Goal: Information Seeking & Learning: Stay updated

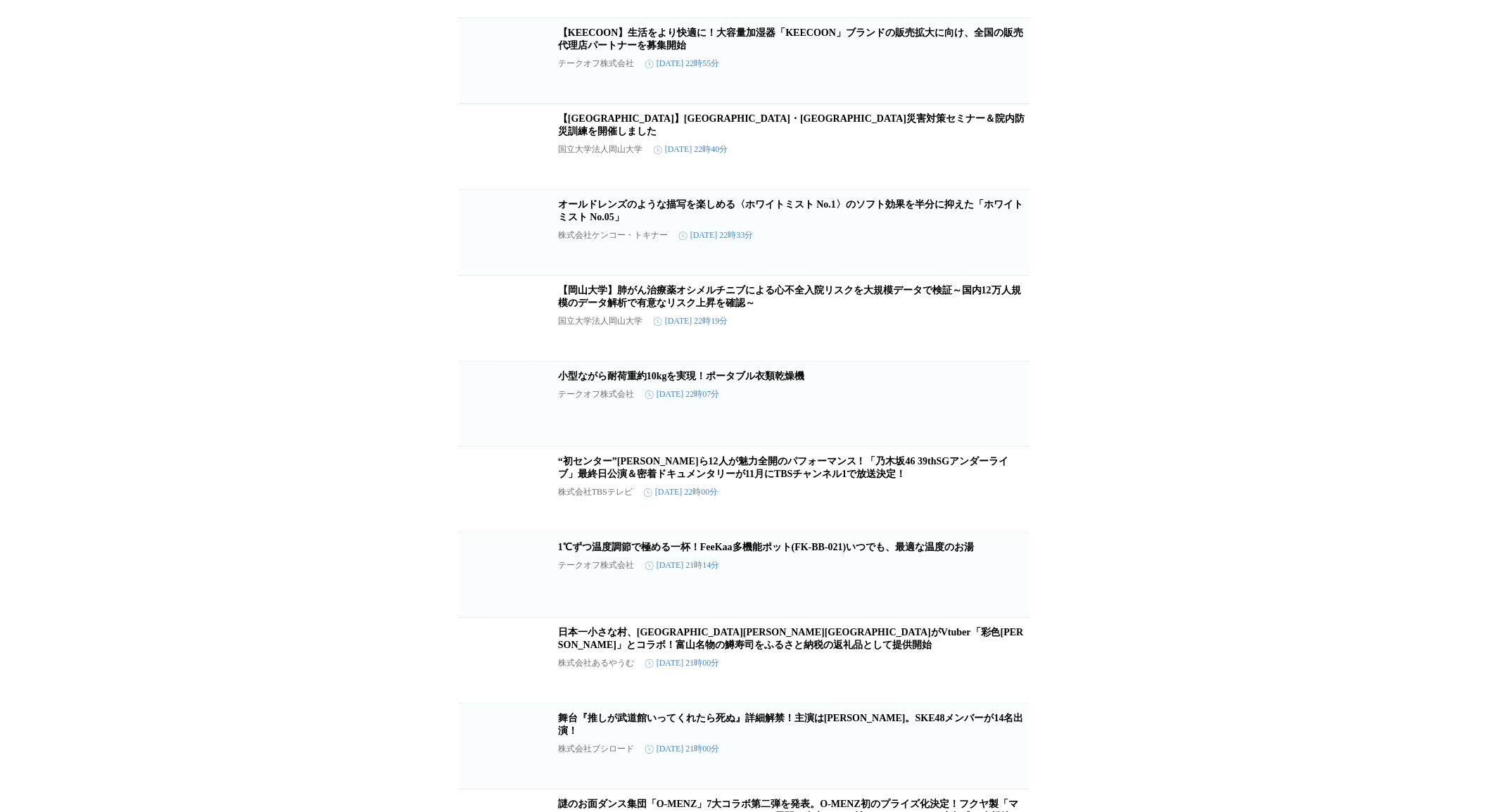
scroll to position [34676, 0]
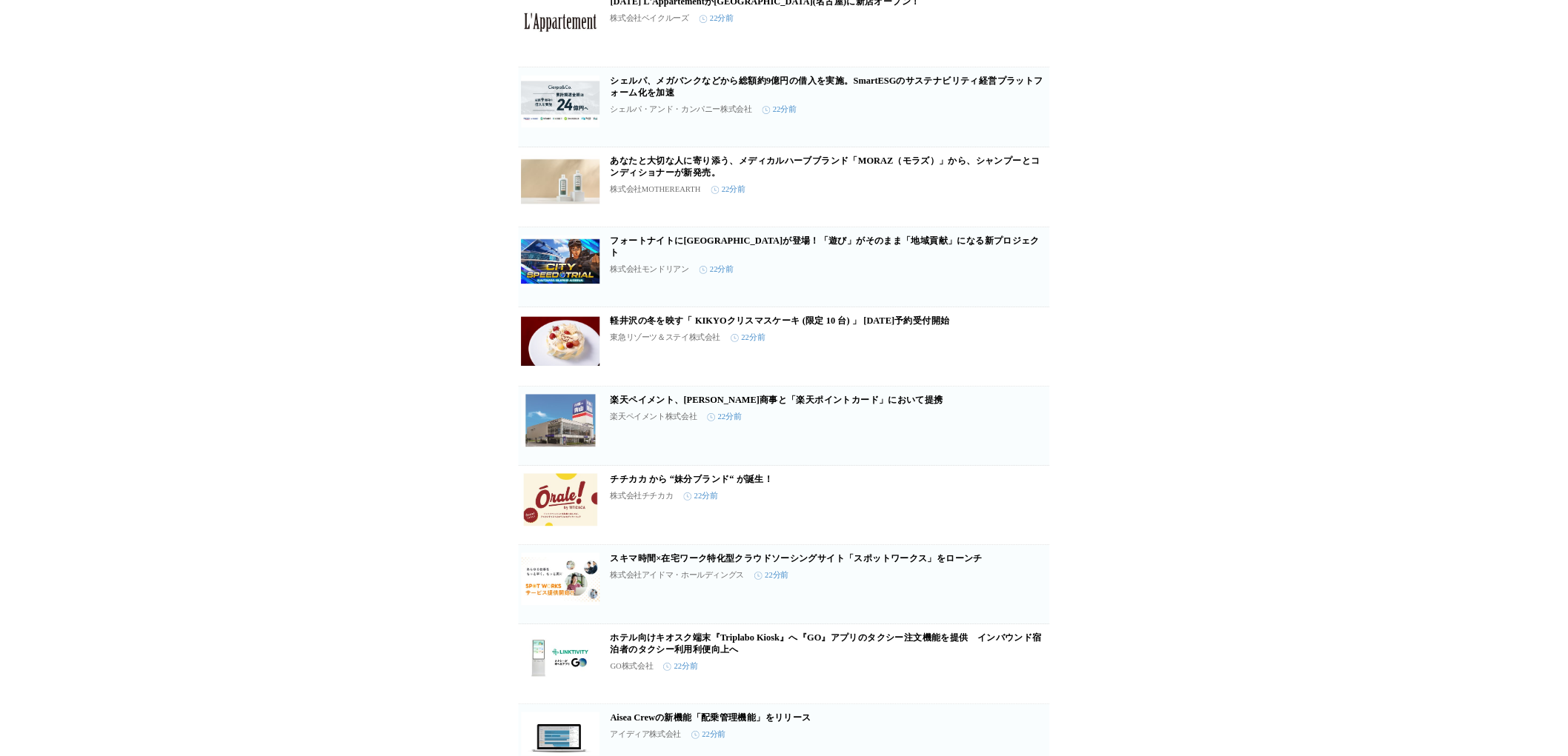
scroll to position [0, 0]
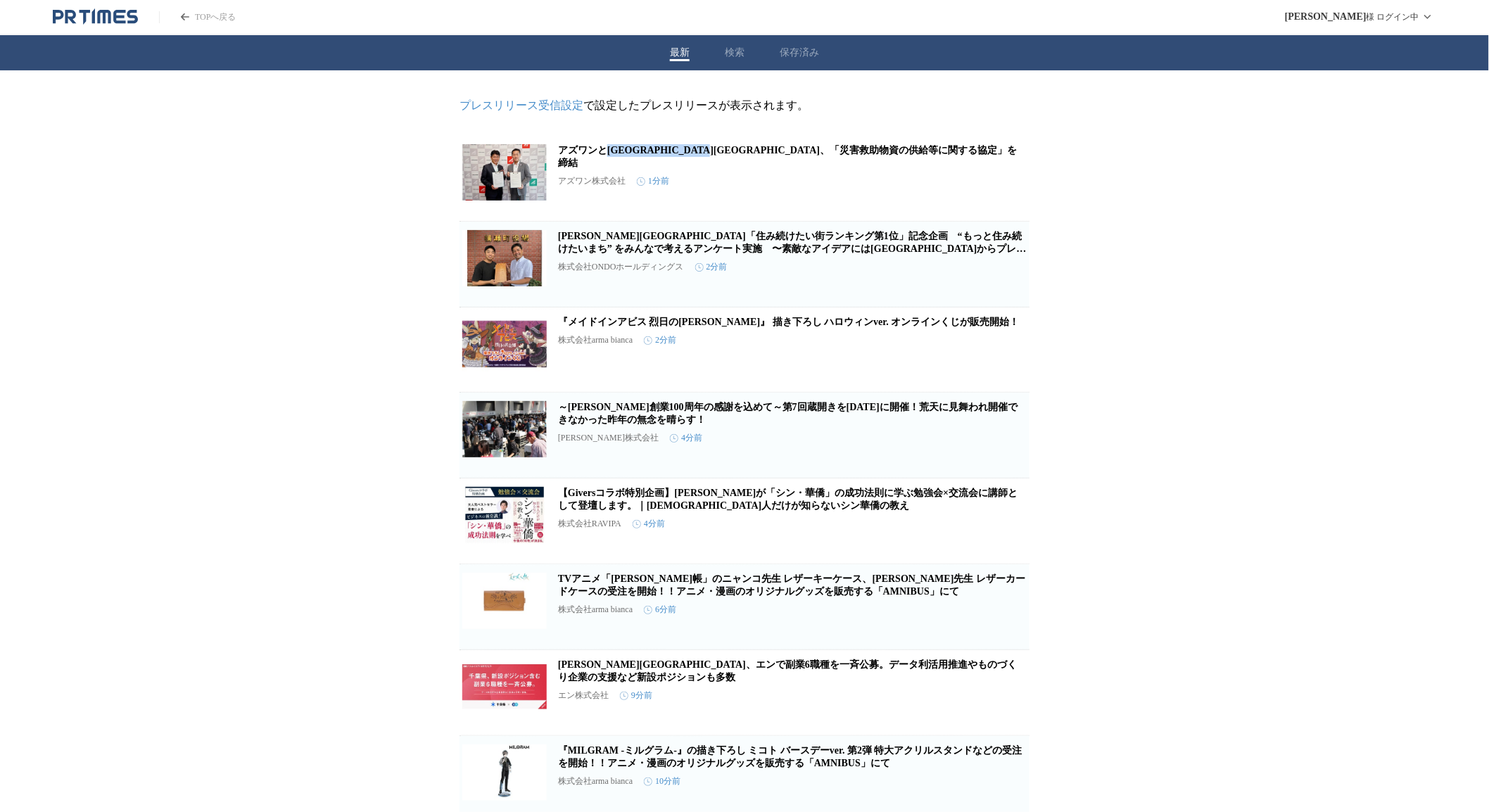
drag, startPoint x: 604, startPoint y: 137, endPoint x: 765, endPoint y: 136, distance: 161.0
copy link "[GEOGRAPHIC_DATA][GEOGRAPHIC_DATA]、「災害救助物資の供給"
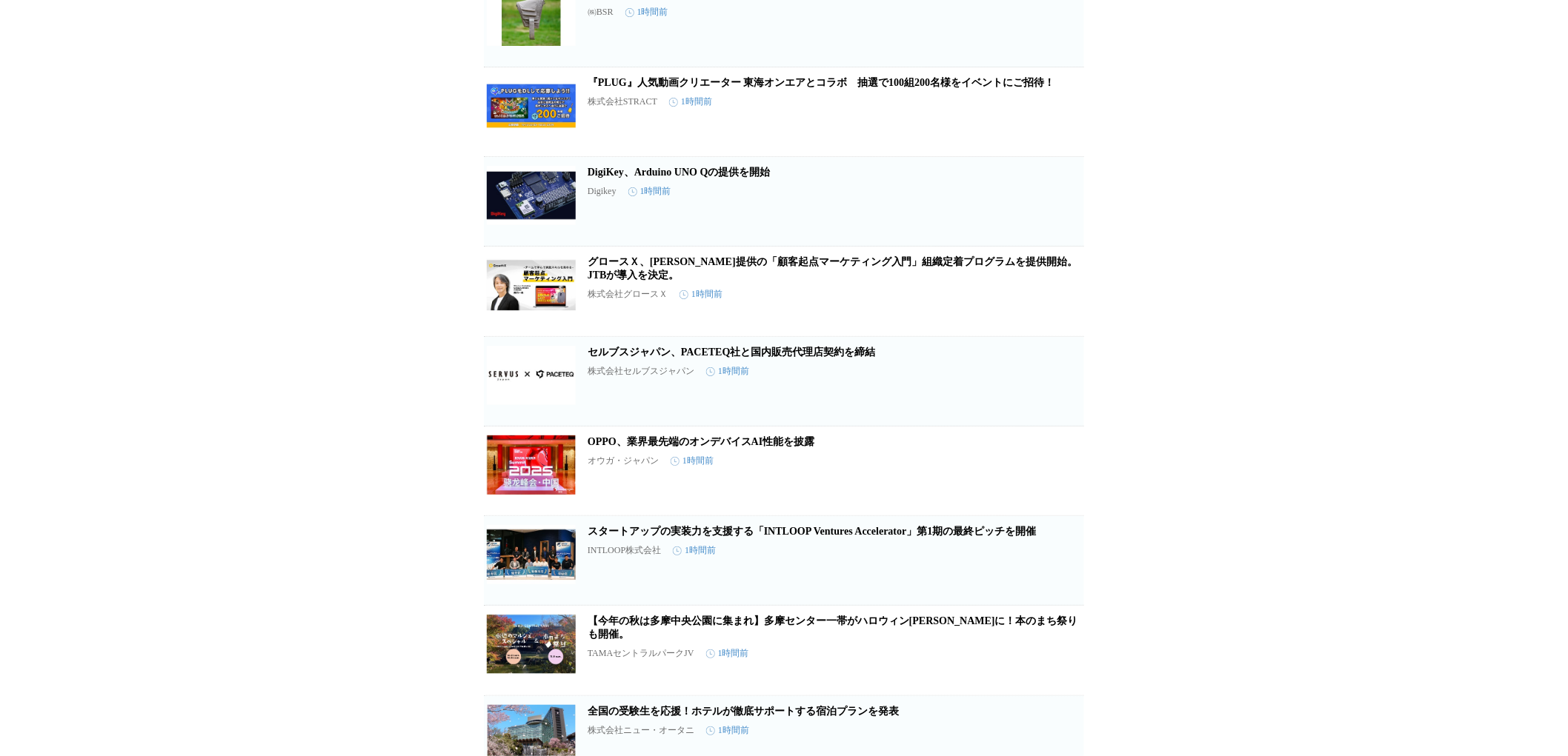
scroll to position [11688, 0]
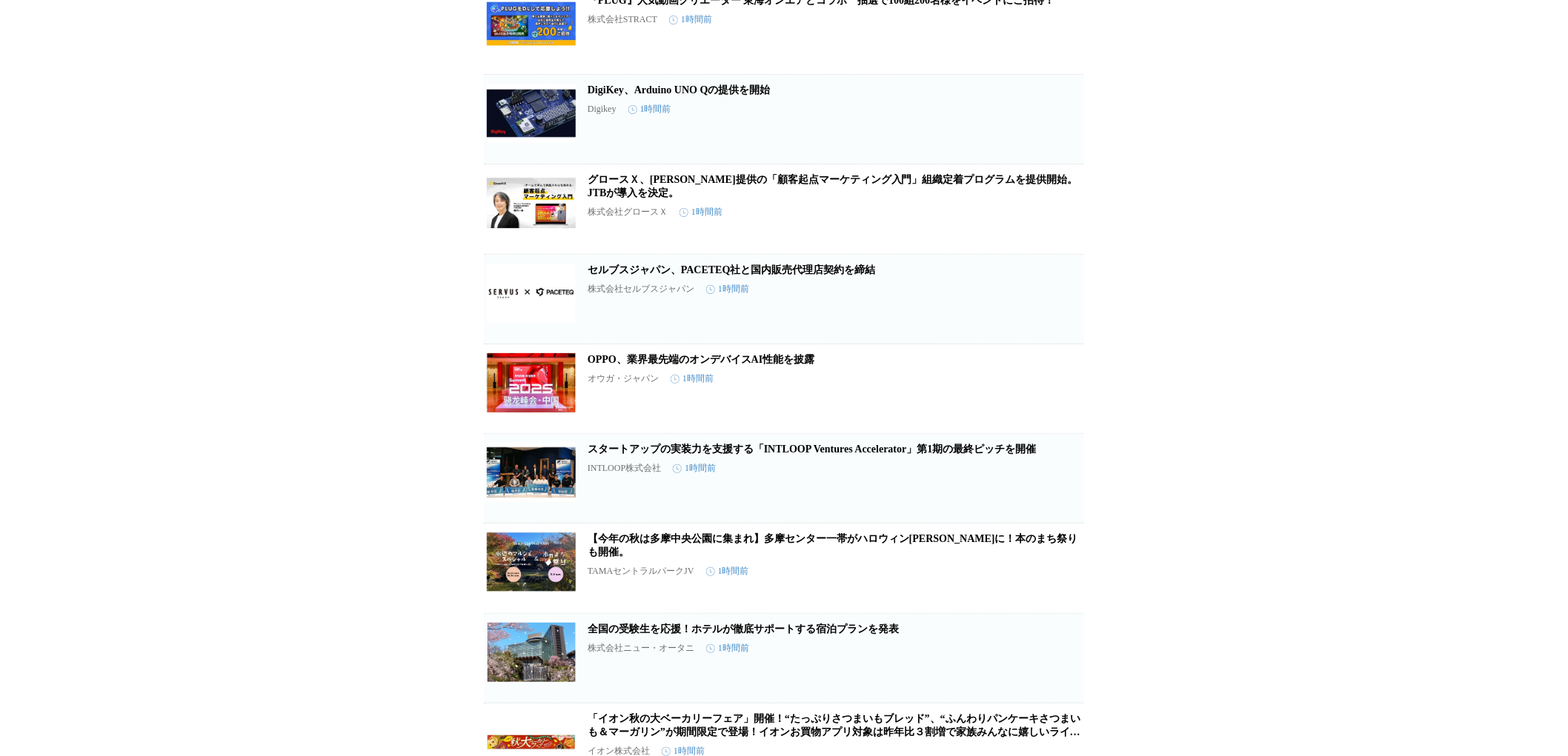
drag, startPoint x: 853, startPoint y: 367, endPoint x: 1180, endPoint y: 397, distance: 328.4
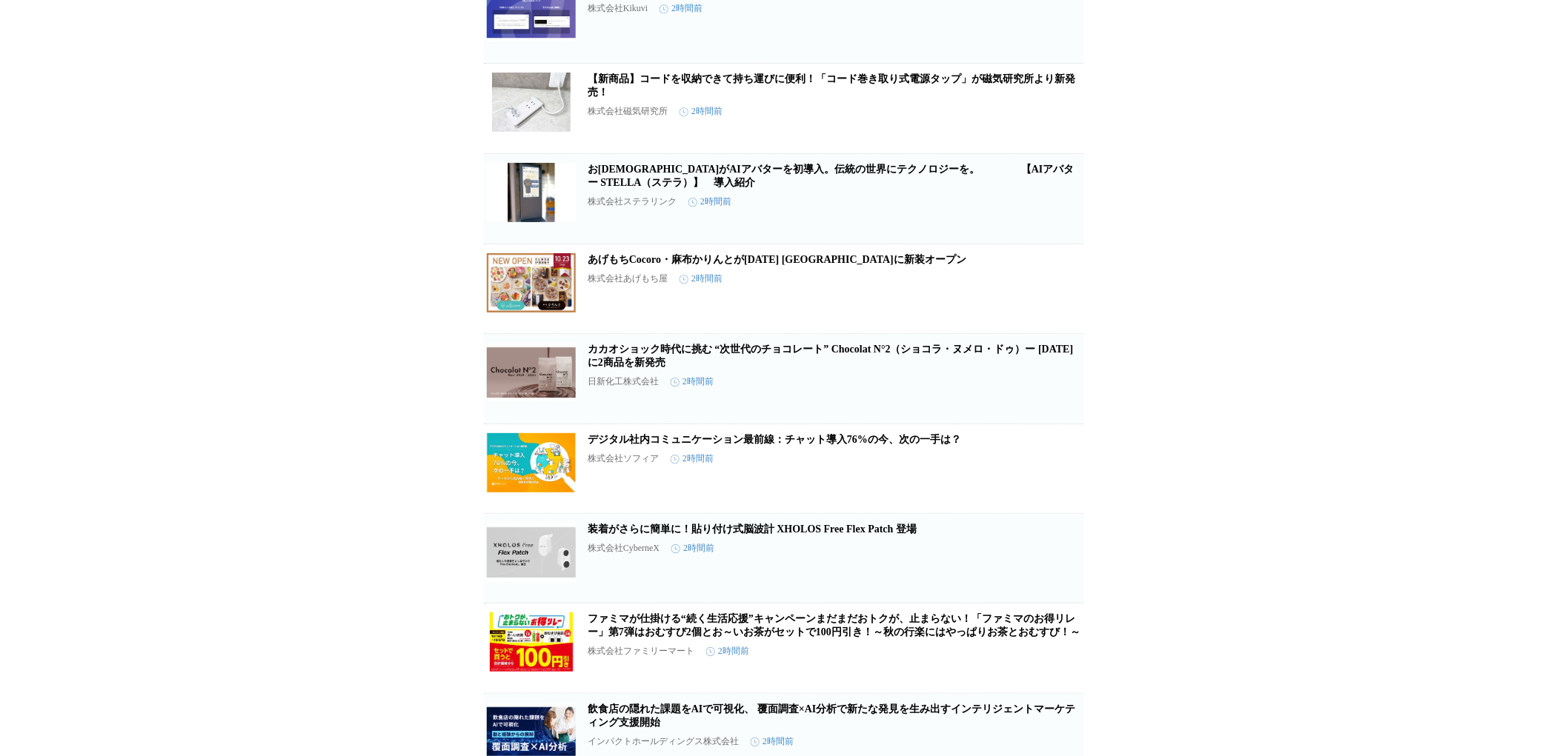
scroll to position [18122, 0]
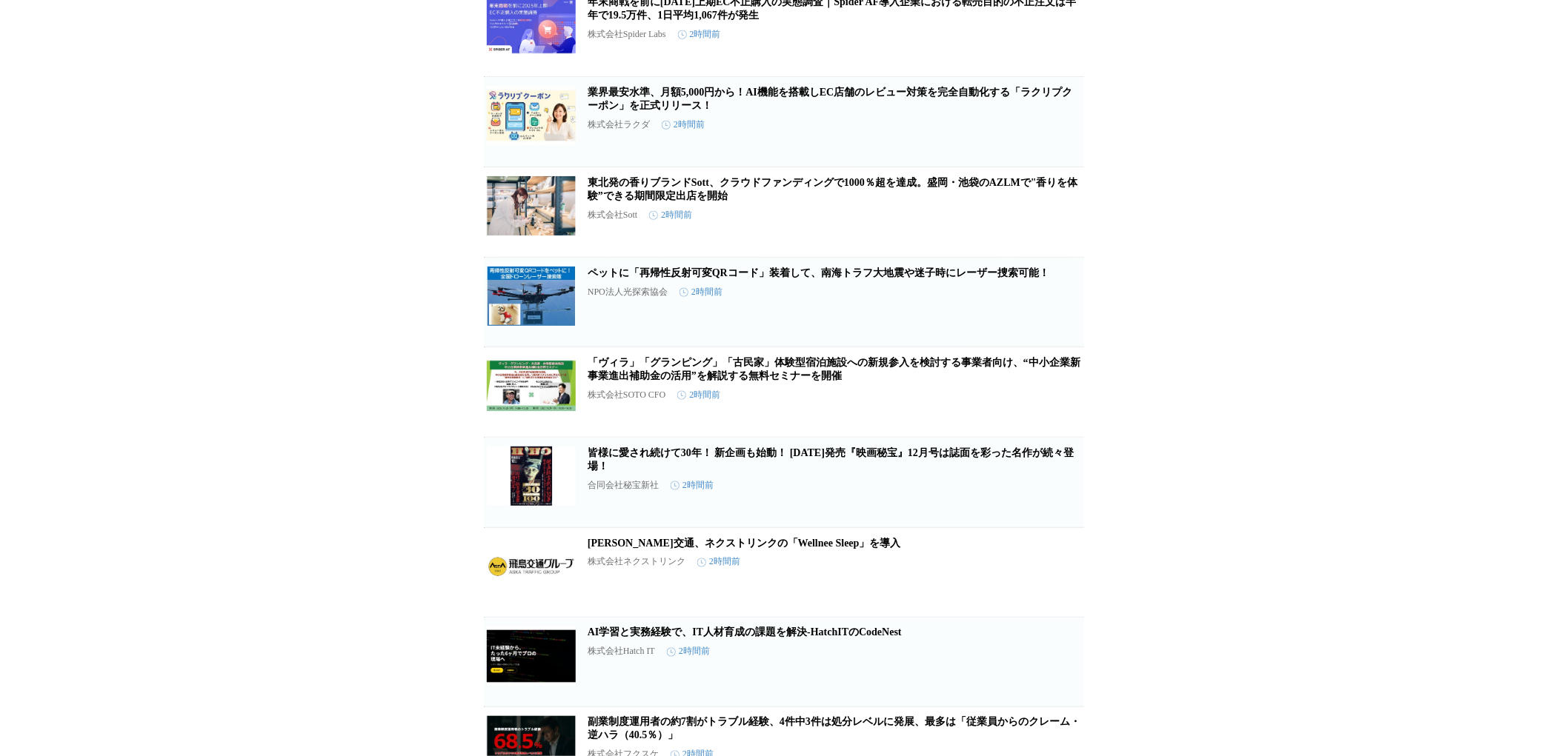
scroll to position [19446, 0]
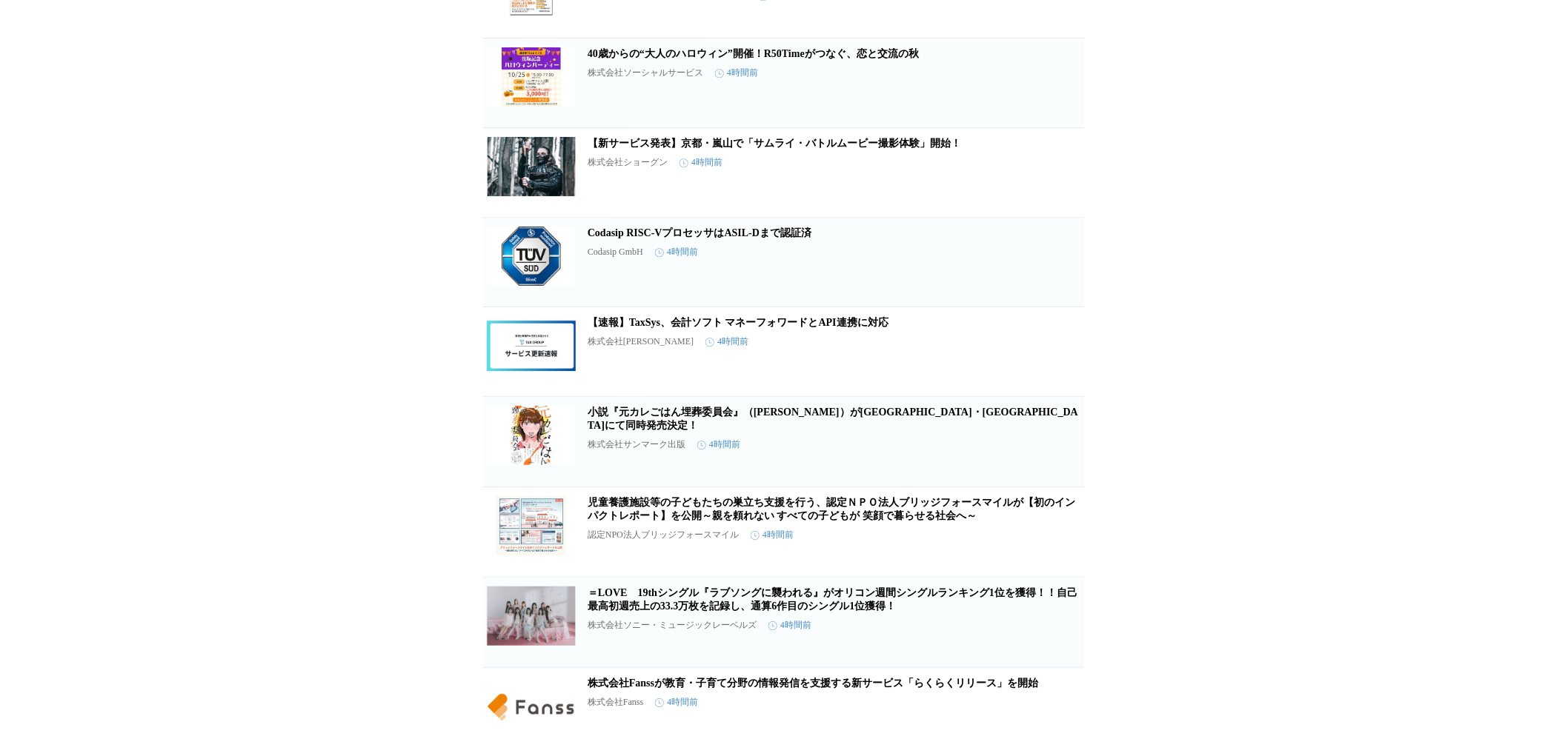
scroll to position [22755, 0]
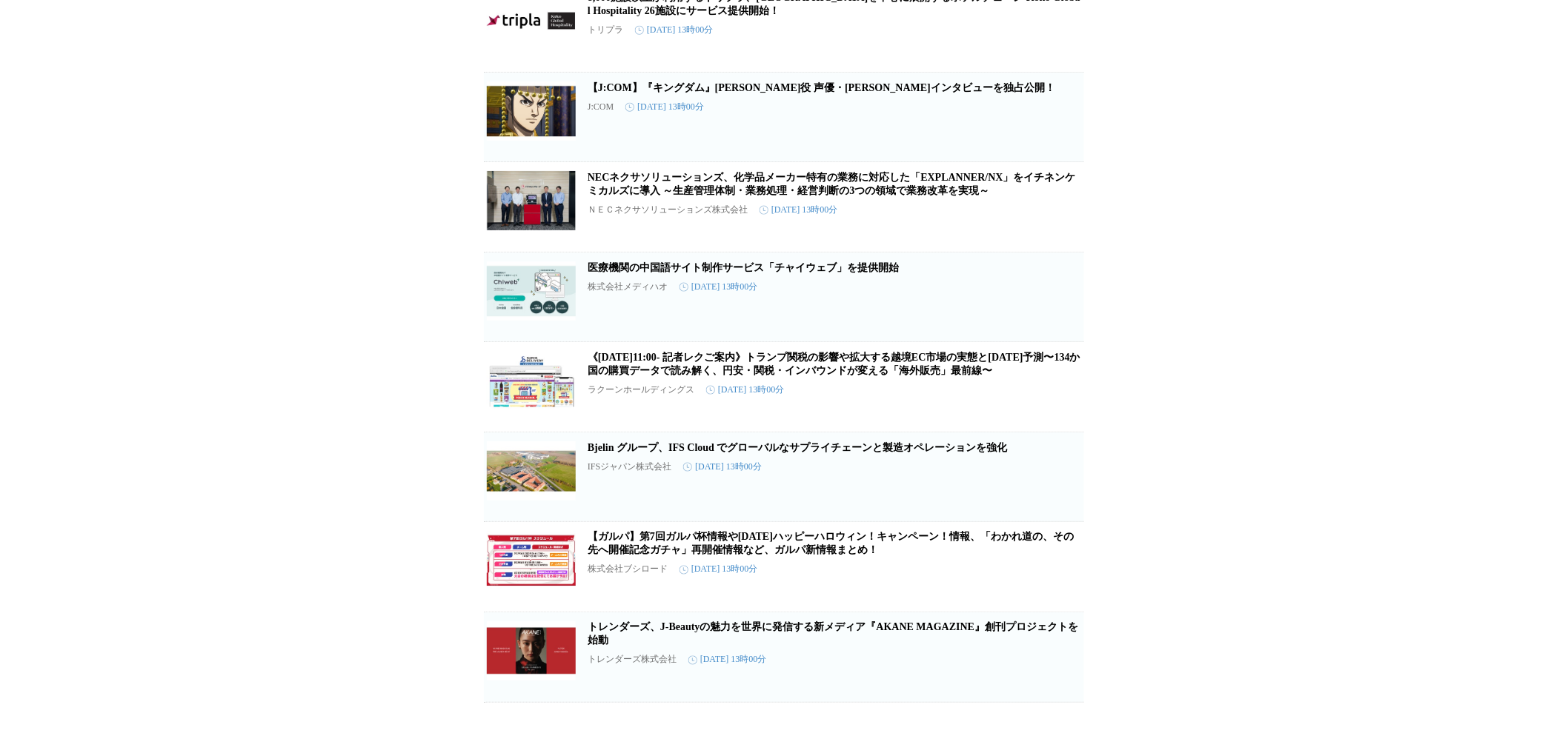
scroll to position [0, 0]
